Goal: Task Accomplishment & Management: Complete application form

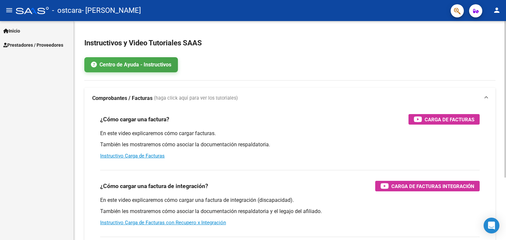
scroll to position [33, 0]
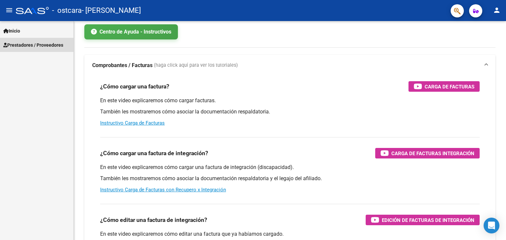
click at [29, 44] on span "Prestadores / Proveedores" at bounding box center [33, 44] width 60 height 7
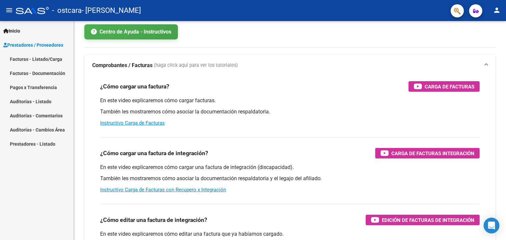
click at [31, 74] on link "Facturas - Documentación" at bounding box center [36, 73] width 73 height 14
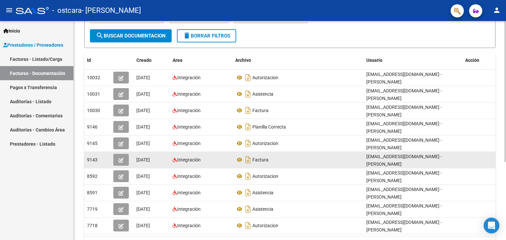
scroll to position [121, 0]
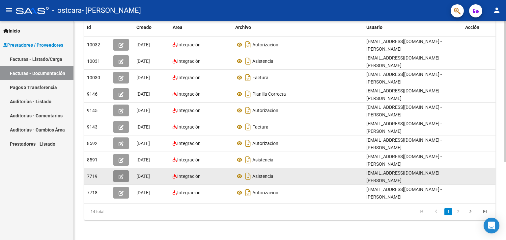
click at [125, 176] on button "button" at bounding box center [120, 176] width 15 height 12
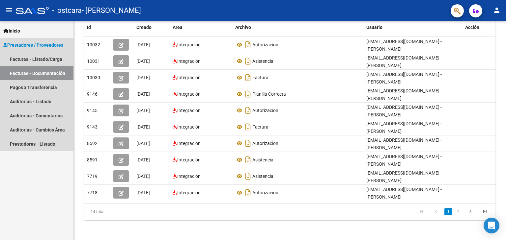
click at [32, 43] on span "Prestadores / Proveedores" at bounding box center [33, 44] width 60 height 7
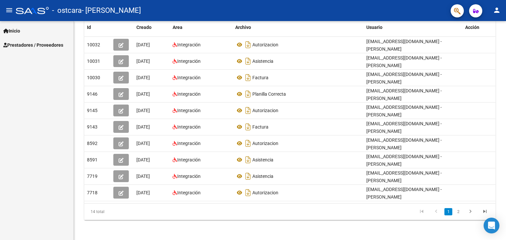
click at [32, 43] on span "Prestadores / Proveedores" at bounding box center [33, 44] width 60 height 7
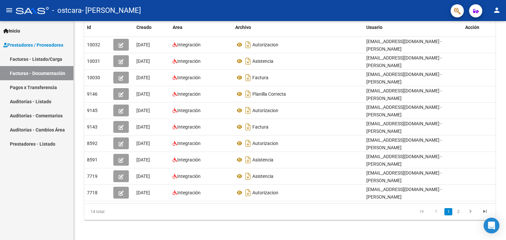
click at [36, 58] on link "Facturas - Listado/Carga" at bounding box center [36, 59] width 73 height 14
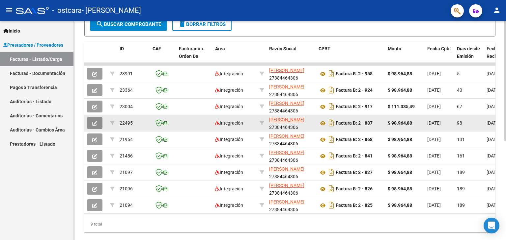
click at [94, 124] on icon "button" at bounding box center [94, 123] width 5 height 5
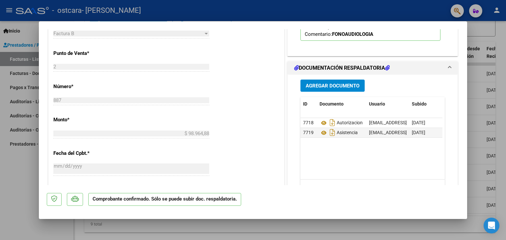
scroll to position [296, 0]
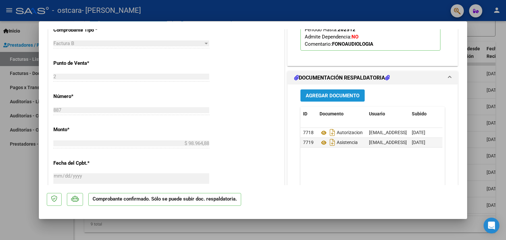
click at [320, 95] on span "Agregar Documento" at bounding box center [332, 96] width 54 height 6
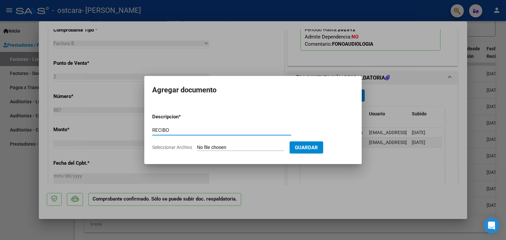
type input "RECIBO"
click at [318, 150] on span "Guardar" at bounding box center [306, 148] width 23 height 6
click at [259, 149] on input "Seleccionar Archivo" at bounding box center [240, 148] width 87 height 6
type input "C:\fakepath\WhatsApp Image [DATE] 18.36.01 (1).jpeg"
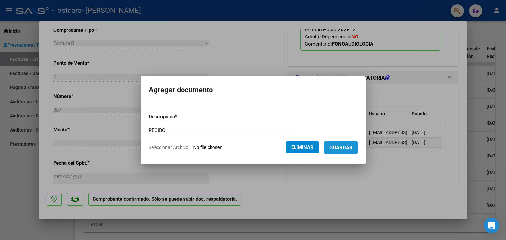
click at [348, 151] on button "Guardar" at bounding box center [341, 148] width 34 height 12
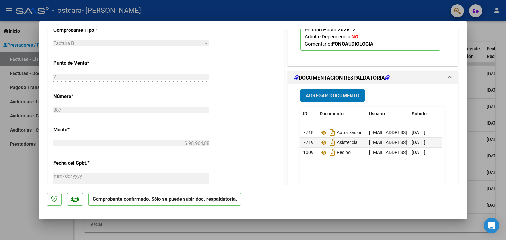
type input "$ 0,00"
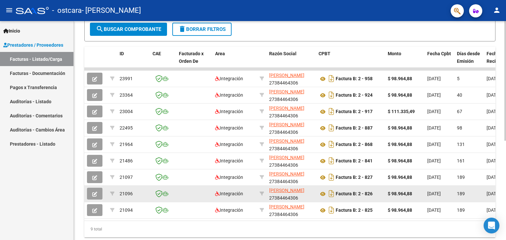
scroll to position [149, 0]
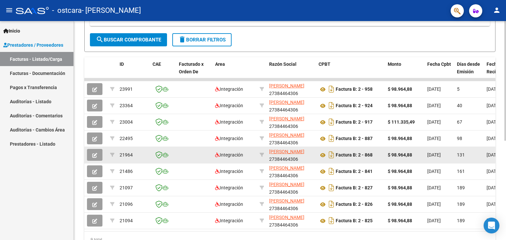
click at [92, 152] on button "button" at bounding box center [94, 155] width 15 height 12
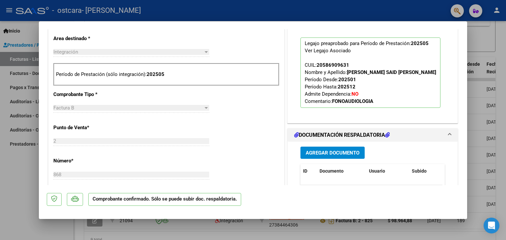
scroll to position [296, 0]
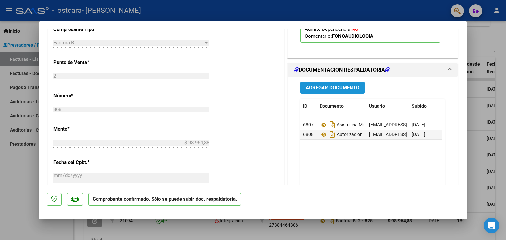
click at [328, 87] on span "Agregar Documento" at bounding box center [332, 88] width 54 height 6
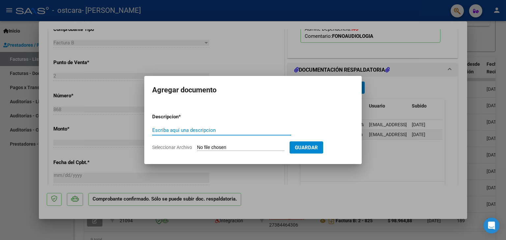
click at [197, 131] on input "Escriba aquí una descripcion" at bounding box center [221, 130] width 139 height 6
type input "RECIBO"
click at [270, 148] on input "Seleccionar Archivo" at bounding box center [240, 148] width 87 height 6
type input "C:\fakepath\WhatsApp Image [DATE] 18.44.50 (1).jpeg"
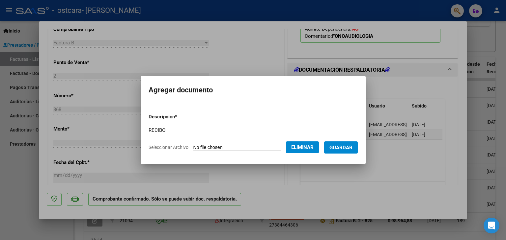
click at [345, 151] on button "Guardar" at bounding box center [341, 148] width 34 height 12
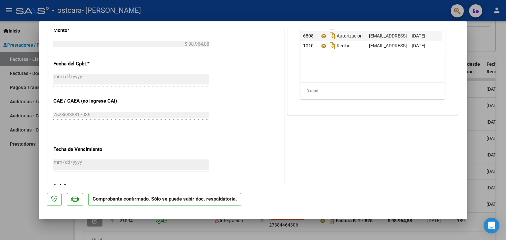
type input "$ 0,00"
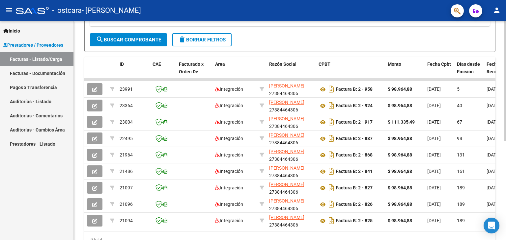
scroll to position [182, 0]
